Goal: Transaction & Acquisition: Purchase product/service

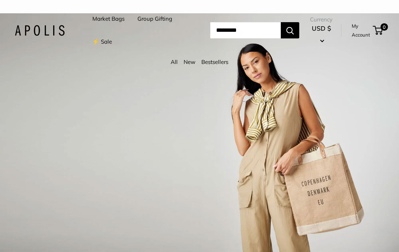
click at [194, 62] on link "New" at bounding box center [189, 61] width 12 height 7
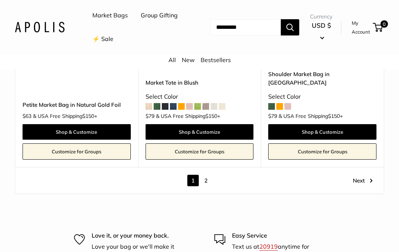
scroll to position [3504, 0]
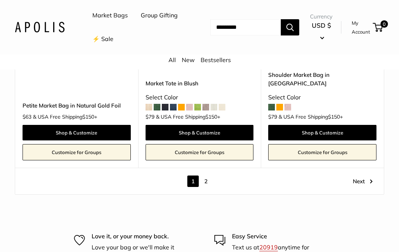
click at [364, 175] on link "Next" at bounding box center [362, 180] width 20 height 11
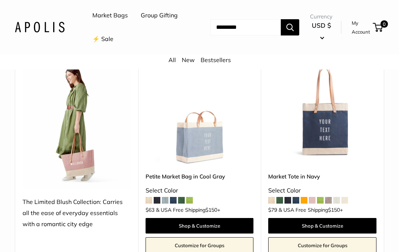
scroll to position [750, 0]
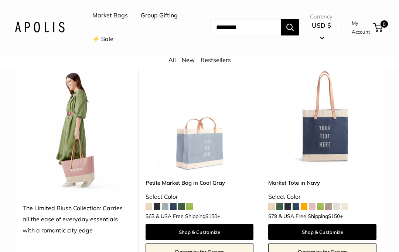
click at [101, 180] on img at bounding box center [77, 129] width 108 height 132
click at [79, 211] on div "The Limited Blush Collection: Carries all the ease of everyday essentials with …" at bounding box center [77, 219] width 108 height 33
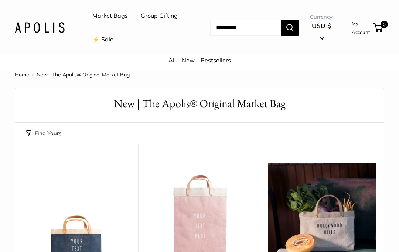
scroll to position [11, 0]
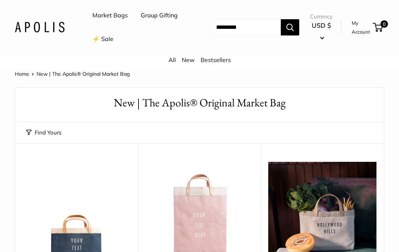
click at [224, 55] on div "All New Bestsellers" at bounding box center [199, 62] width 399 height 15
click at [225, 59] on link "Bestsellers" at bounding box center [215, 59] width 30 height 7
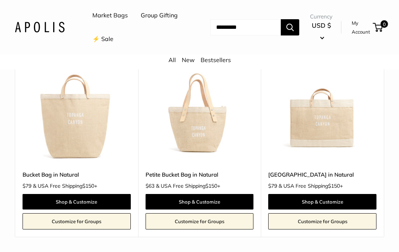
scroll to position [342, 0]
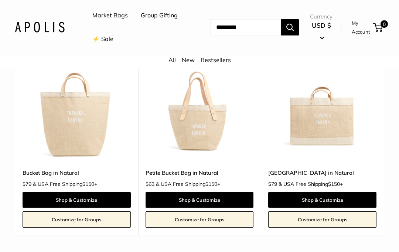
click at [221, 105] on img at bounding box center [199, 107] width 108 height 108
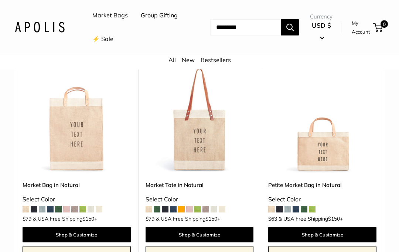
scroll to position [113, 0]
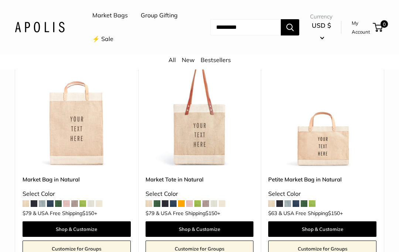
click at [213, 146] on img at bounding box center [199, 114] width 108 height 108
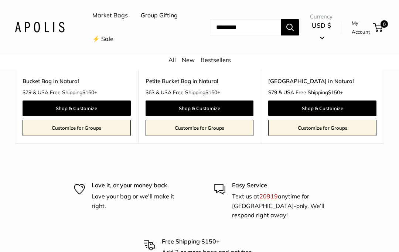
scroll to position [422, 0]
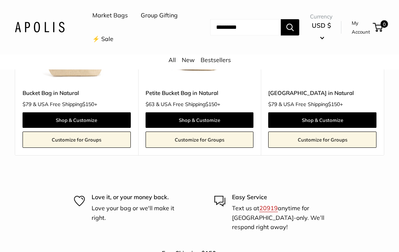
click at [113, 39] on link "⚡️ Sale" at bounding box center [102, 39] width 21 height 11
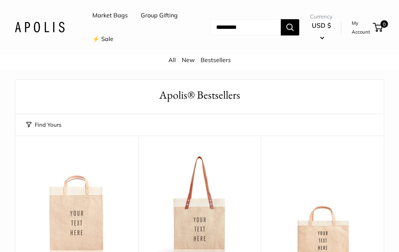
scroll to position [0, 0]
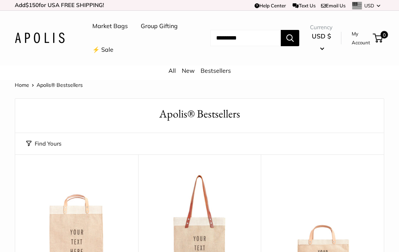
click at [170, 60] on ul "Market Bags Group Gifting ⚡️ Sale" at bounding box center [143, 37] width 103 height 47
click at [174, 70] on link "All" at bounding box center [171, 70] width 7 height 7
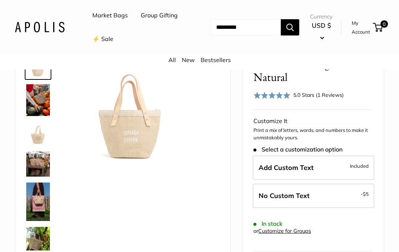
scroll to position [58, 0]
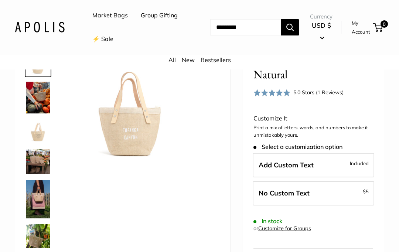
click at [40, 206] on img at bounding box center [38, 199] width 24 height 38
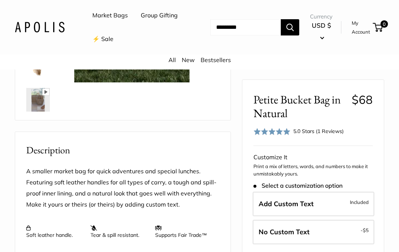
scroll to position [205, 0]
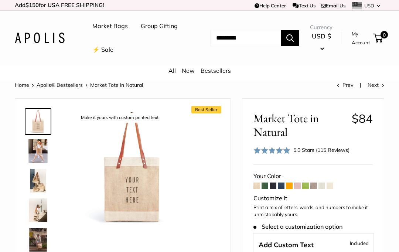
click at [47, 152] on img at bounding box center [38, 151] width 24 height 24
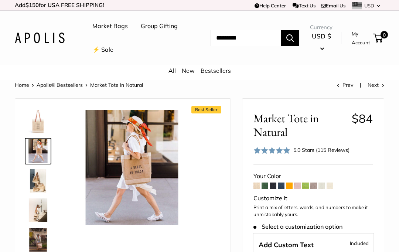
click at [37, 213] on img at bounding box center [38, 210] width 24 height 24
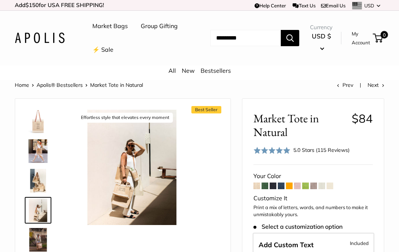
click at [43, 242] on img at bounding box center [38, 240] width 24 height 24
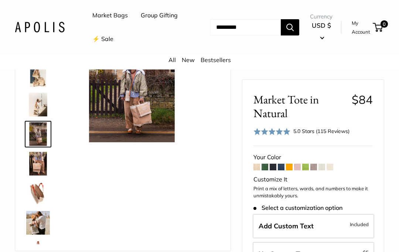
scroll to position [82, 0]
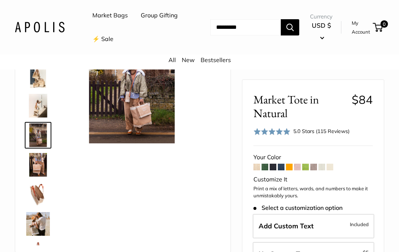
click at [255, 169] on span at bounding box center [256, 166] width 7 height 7
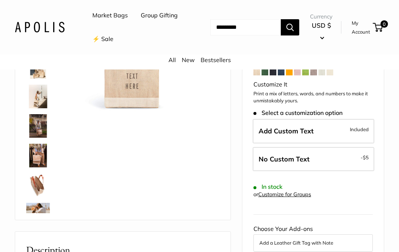
scroll to position [111, 0]
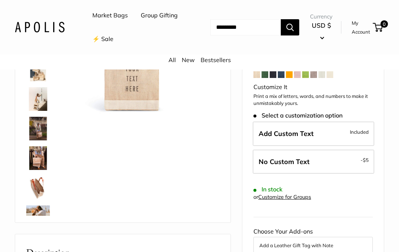
click at [355, 128] on span "Included" at bounding box center [358, 131] width 19 height 9
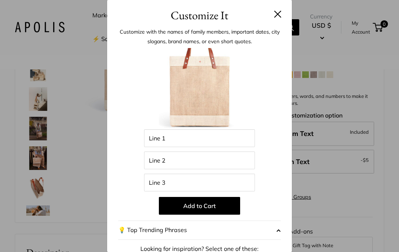
click at [280, 12] on button at bounding box center [277, 13] width 7 height 7
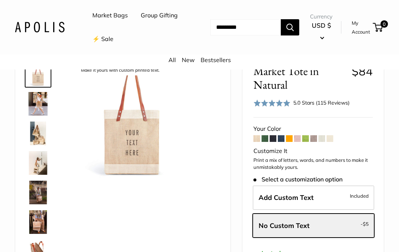
scroll to position [0, 0]
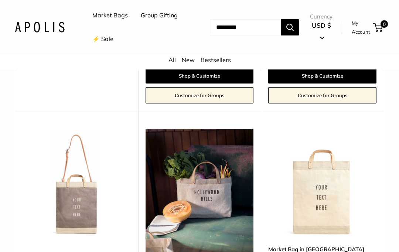
scroll to position [3143, 0]
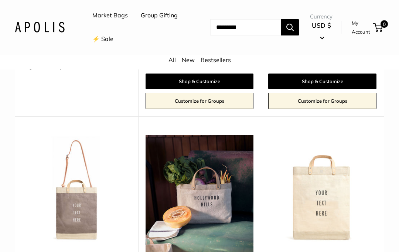
click at [96, 155] on img at bounding box center [77, 189] width 108 height 108
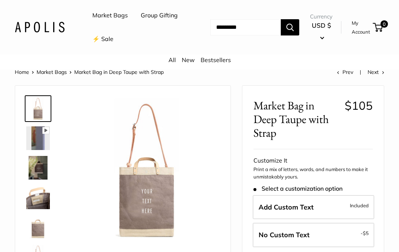
scroll to position [16, 0]
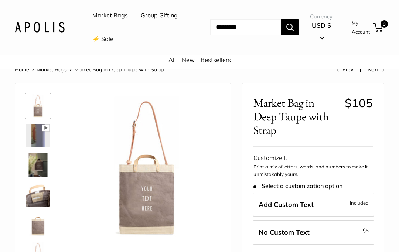
click at [41, 161] on img at bounding box center [38, 165] width 24 height 24
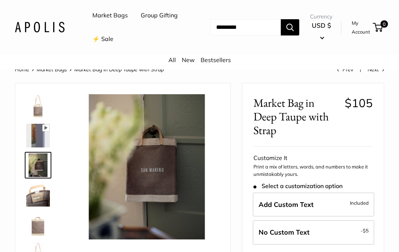
click at [49, 195] on img at bounding box center [38, 195] width 24 height 24
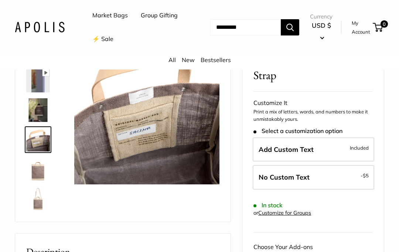
scroll to position [72, 0]
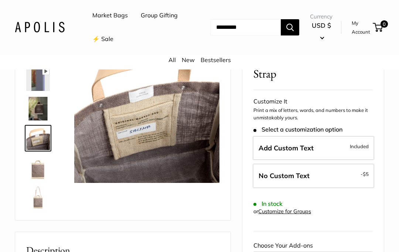
click at [367, 144] on span "Included" at bounding box center [358, 146] width 19 height 9
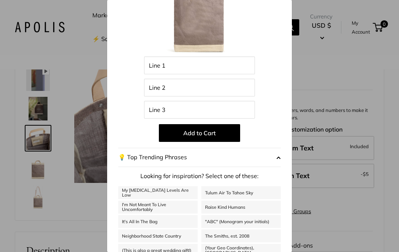
scroll to position [72, 0]
click at [266, 190] on link "Tulum Air To Tahoe Sky" at bounding box center [240, 192] width 79 height 13
type input "*********"
type input "**********"
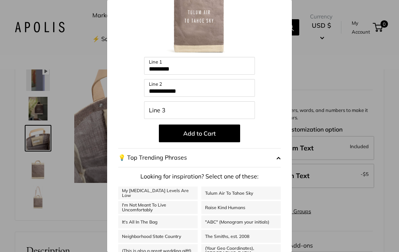
click at [169, 191] on link "My Serotonin Levels Are Low" at bounding box center [157, 192] width 79 height 13
type input "**********"
type input "***"
click at [280, 159] on span "button" at bounding box center [278, 157] width 4 height 11
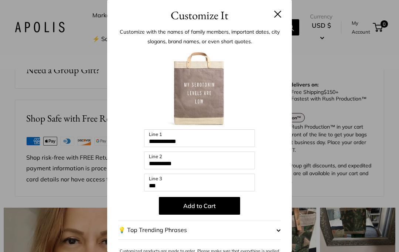
scroll to position [518, 0]
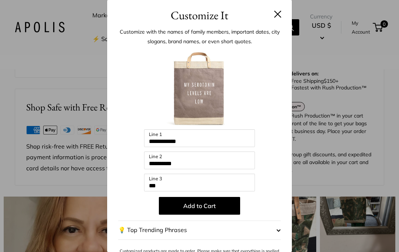
click at [275, 18] on button at bounding box center [277, 13] width 7 height 7
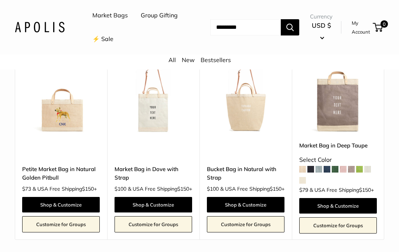
scroll to position [1103, 0]
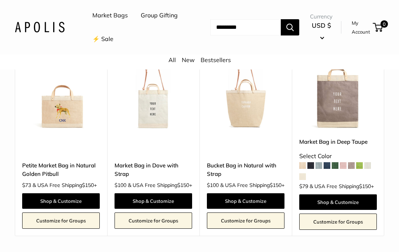
click at [70, 137] on div "Petite Market Bag in Natural Golden Pitbull $73 & USA Free Shipping $150 + Shop…" at bounding box center [61, 182] width 78 height 91
click at [357, 213] on link "Customize for Groups" at bounding box center [338, 221] width 78 height 16
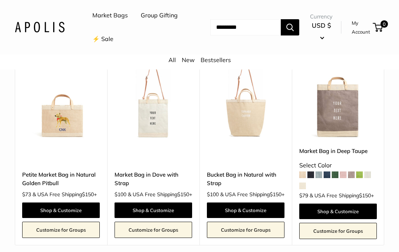
click at [68, 170] on link "Petite Market Bag in Natural Golden Pitbull" at bounding box center [61, 178] width 78 height 17
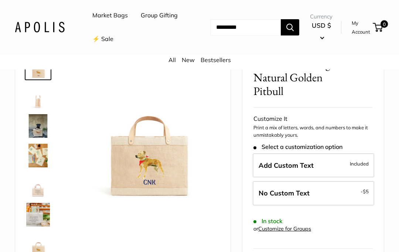
scroll to position [55, 0]
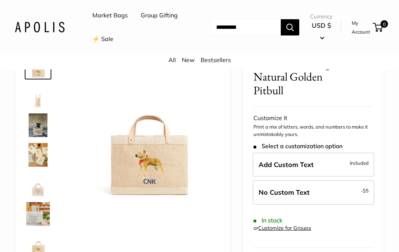
click at [40, 103] on img at bounding box center [38, 96] width 24 height 24
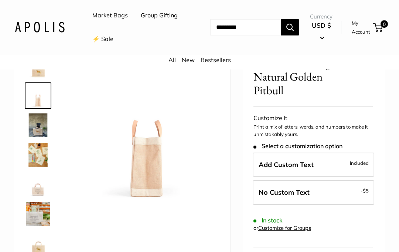
click at [36, 135] on img at bounding box center [38, 125] width 24 height 24
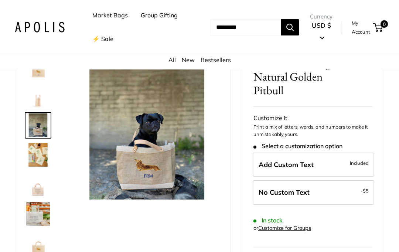
click at [33, 163] on img at bounding box center [38, 155] width 24 height 24
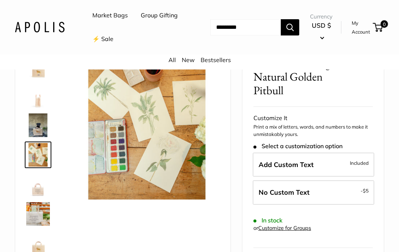
click at [39, 215] on img at bounding box center [38, 214] width 24 height 24
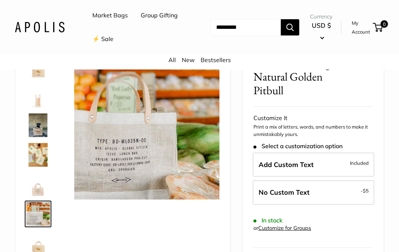
click at [39, 249] on img at bounding box center [38, 243] width 24 height 24
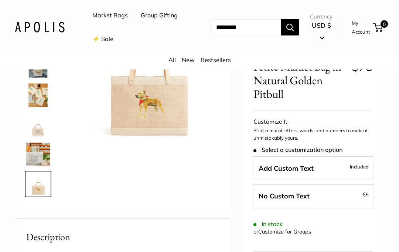
scroll to position [124, 0]
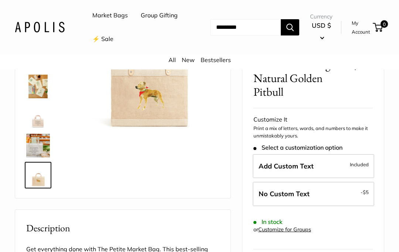
click at [345, 163] on label "Add Custom Text Included" at bounding box center [312, 166] width 121 height 24
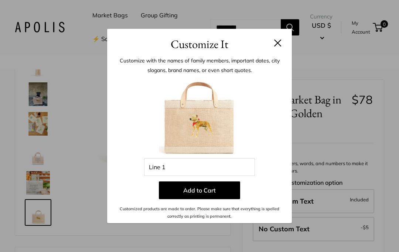
scroll to position [86, 0]
click at [280, 41] on button at bounding box center [277, 42] width 7 height 7
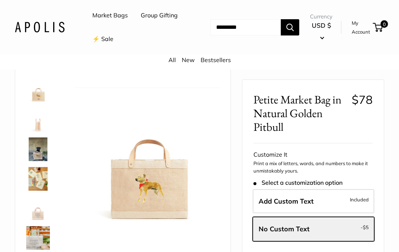
scroll to position [30, 0]
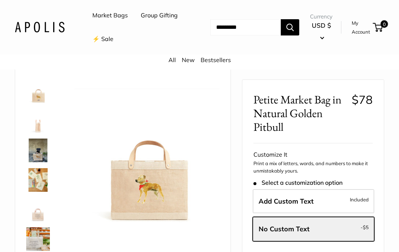
click at [40, 152] on img at bounding box center [38, 150] width 24 height 24
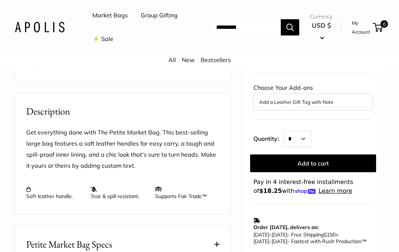
scroll to position [241, 0]
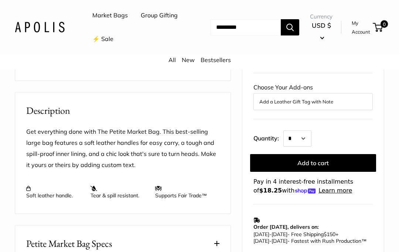
click at [347, 99] on button "Add a Leather Gift Tag with Note" at bounding box center [312, 101] width 107 height 9
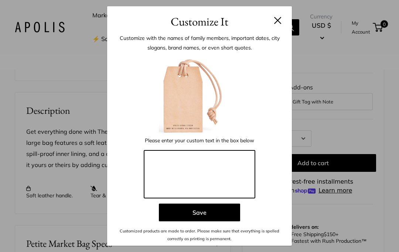
click at [233, 181] on textarea at bounding box center [199, 174] width 111 height 48
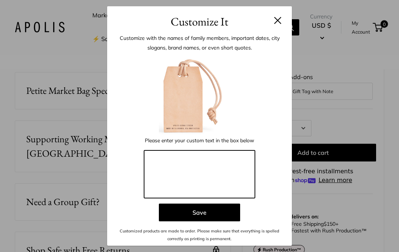
scroll to position [396, 0]
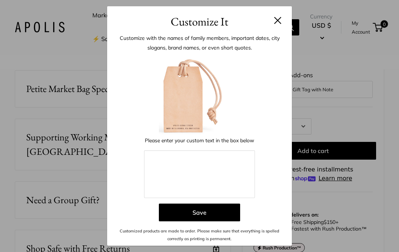
click at [283, 25] on header "Customize It" at bounding box center [199, 18] width 185 height 24
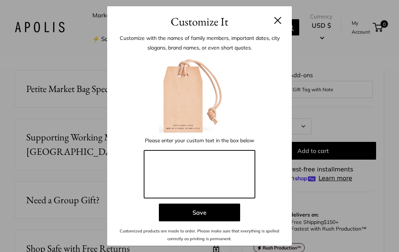
click at [228, 188] on textarea at bounding box center [199, 174] width 111 height 48
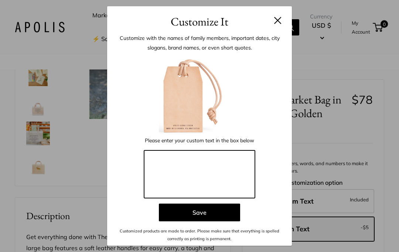
scroll to position [111, 0]
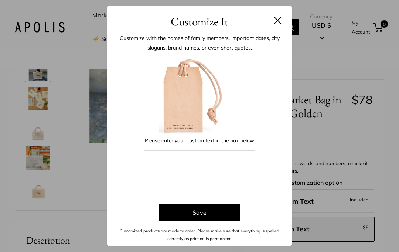
click at [276, 23] on button at bounding box center [277, 20] width 7 height 7
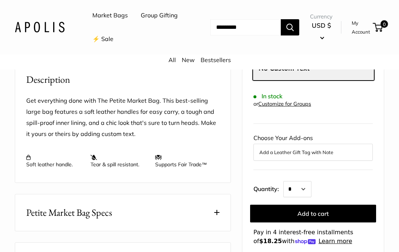
scroll to position [272, 0]
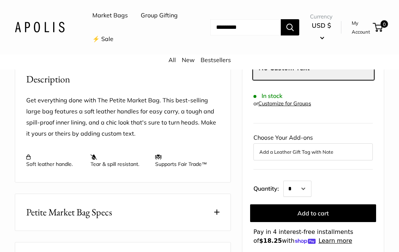
click at [349, 153] on button "Add a Leather Gift Tag with Note" at bounding box center [312, 151] width 107 height 9
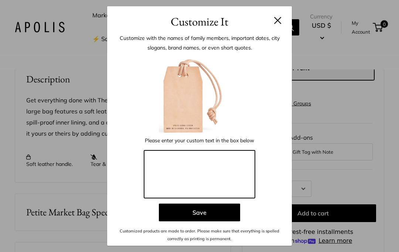
click at [238, 183] on textarea at bounding box center [199, 174] width 111 height 48
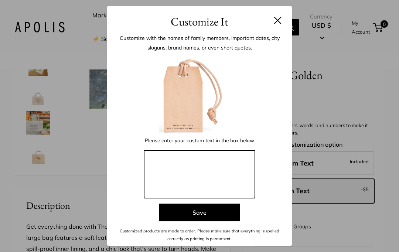
scroll to position [137, 0]
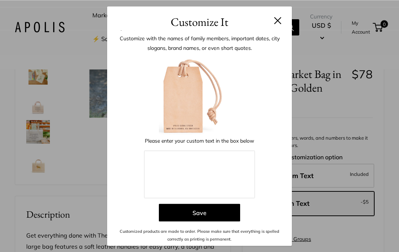
click at [279, 21] on button at bounding box center [277, 20] width 7 height 7
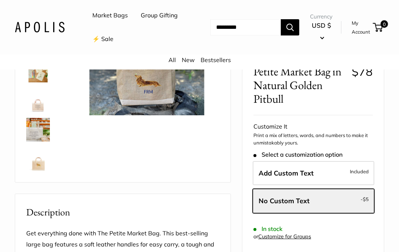
scroll to position [141, 0]
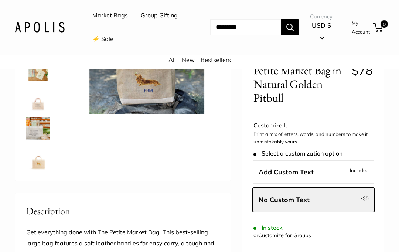
click at [299, 152] on span "Select a customization option" at bounding box center [297, 153] width 89 height 7
click at [323, 147] on form "Customize It Print a mix of letters, words, and numbers to make it unmistakably…" at bounding box center [312, 248] width 119 height 257
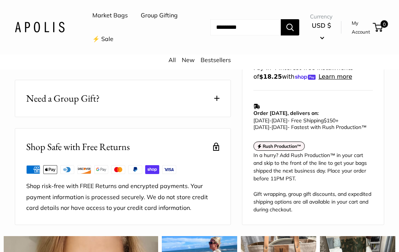
scroll to position [505, 0]
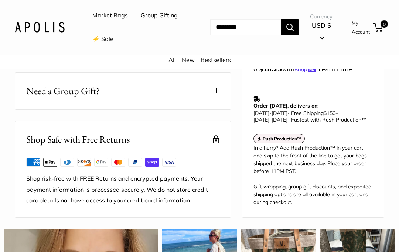
click at [91, 84] on span "Need a Group Gift?" at bounding box center [62, 91] width 73 height 14
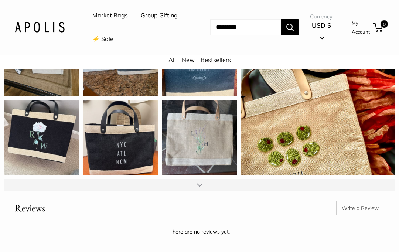
scroll to position [991, 0]
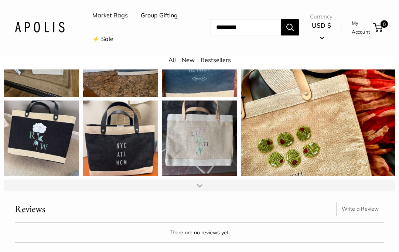
click at [47, 121] on div "This is a gift for a friend. I cannot wait to give it to her! This bag turned o…" at bounding box center [41, 137] width 75 height 75
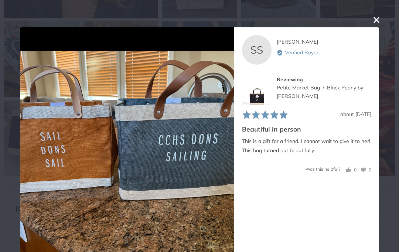
scroll to position [0, 0]
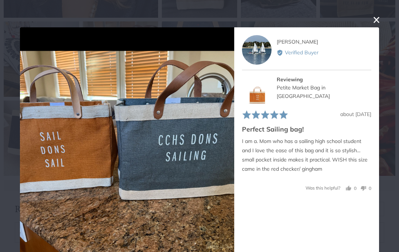
click at [374, 21] on button "close this modal window" at bounding box center [376, 20] width 9 height 9
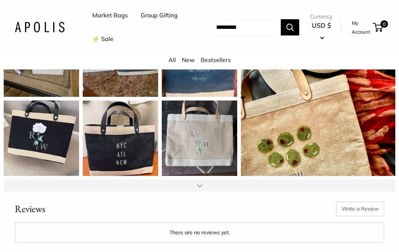
click at [141, 21] on link "Group Gifting" at bounding box center [159, 15] width 37 height 11
